Goal: Navigation & Orientation: Find specific page/section

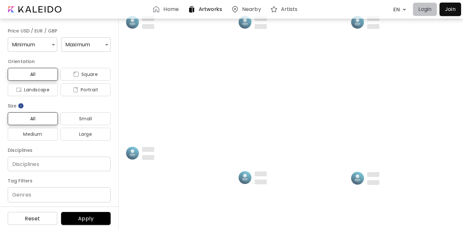
click at [424, 10] on p "Login" at bounding box center [424, 9] width 13 height 8
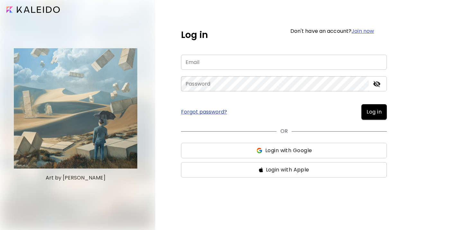
click at [243, 147] on span "Login with Google" at bounding box center [284, 151] width 196 height 8
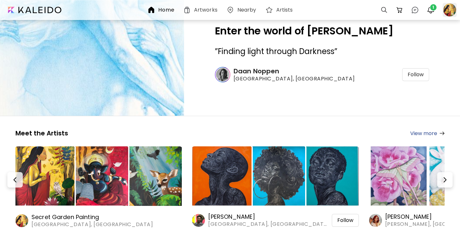
click at [450, 9] on div at bounding box center [450, 10] width 14 height 14
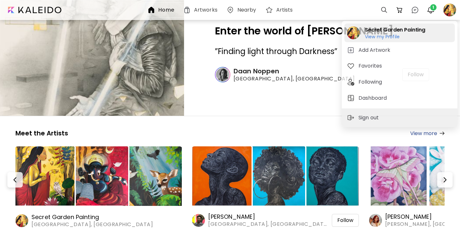
click at [395, 34] on h6 "View my Profile" at bounding box center [395, 37] width 60 height 6
